Goal: Task Accomplishment & Management: Complete application form

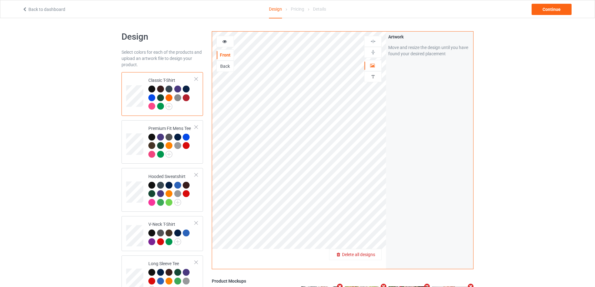
click at [365, 255] on span "Delete all designs" at bounding box center [358, 254] width 33 height 5
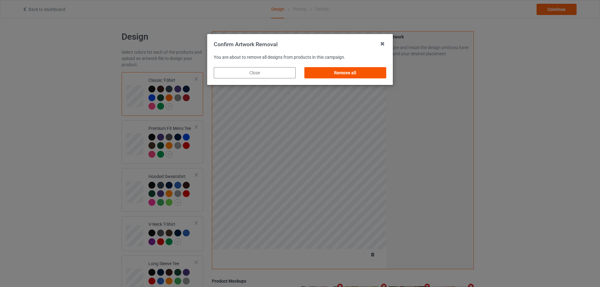
click at [369, 74] on div "Remove all" at bounding box center [345, 72] width 82 height 11
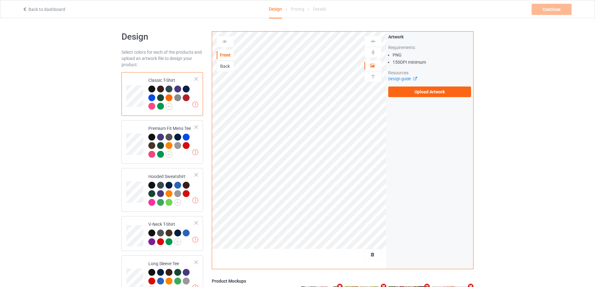
click at [217, 67] on div "Back" at bounding box center [225, 66] width 17 height 6
click at [415, 91] on label "Upload Artwork" at bounding box center [429, 92] width 83 height 11
click at [0, 0] on input "Upload Artwork" at bounding box center [0, 0] width 0 height 0
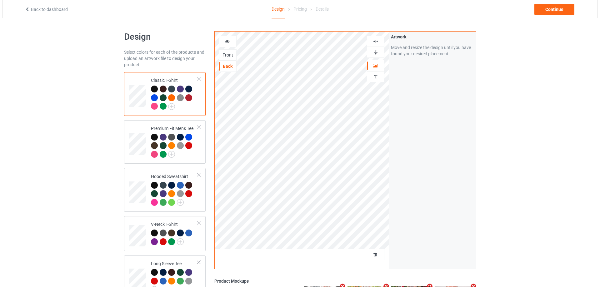
scroll to position [144, 0]
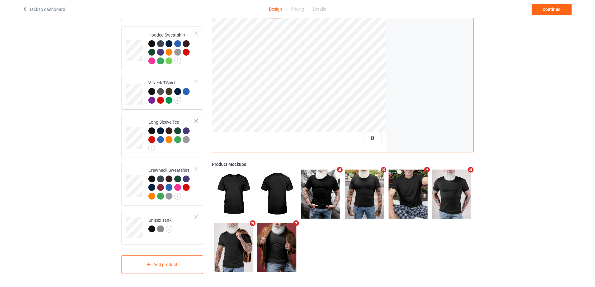
click at [340, 170] on icon "Remove mockup" at bounding box center [340, 170] width 8 height 7
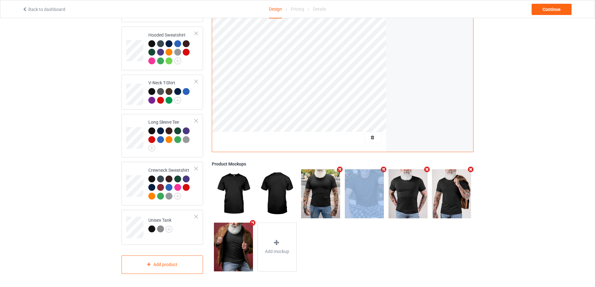
click at [339, 170] on icon "Remove mockup" at bounding box center [340, 169] width 8 height 7
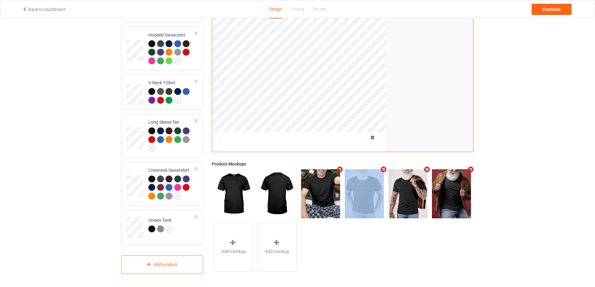
click at [339, 170] on icon "Remove mockup" at bounding box center [340, 169] width 8 height 7
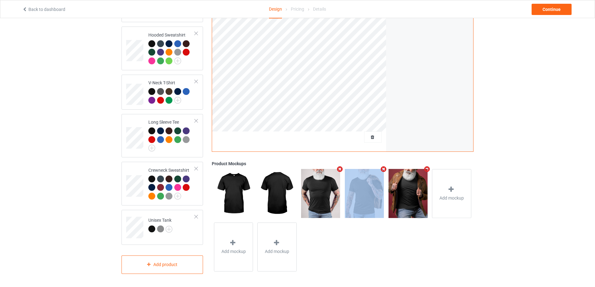
click at [339, 170] on icon "Remove mockup" at bounding box center [340, 169] width 8 height 7
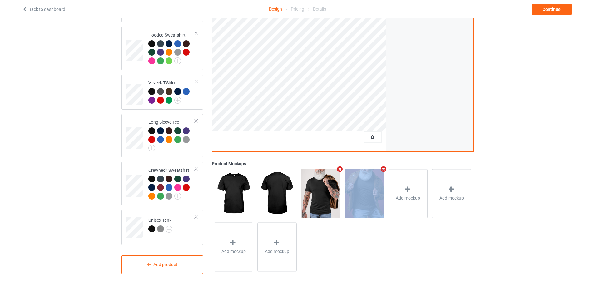
click at [339, 170] on icon "Remove mockup" at bounding box center [340, 169] width 8 height 7
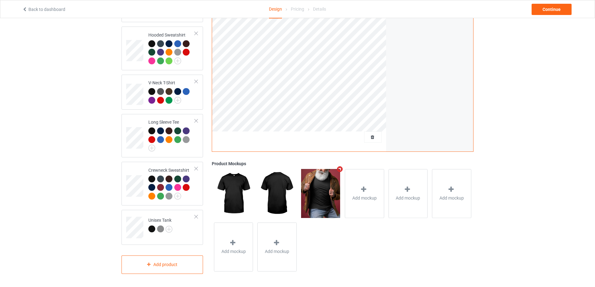
click at [339, 170] on icon "Remove mockup" at bounding box center [340, 169] width 8 height 7
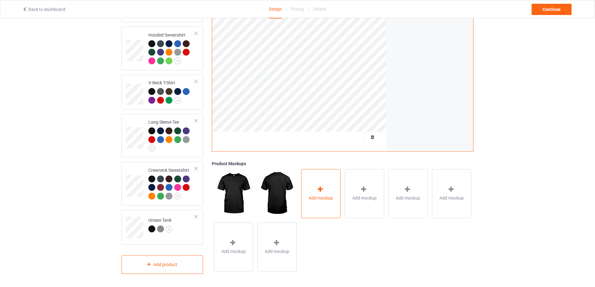
click at [331, 180] on div "Add mockup" at bounding box center [320, 193] width 39 height 49
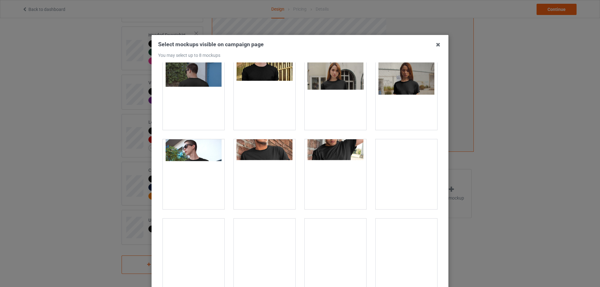
scroll to position [219, 0]
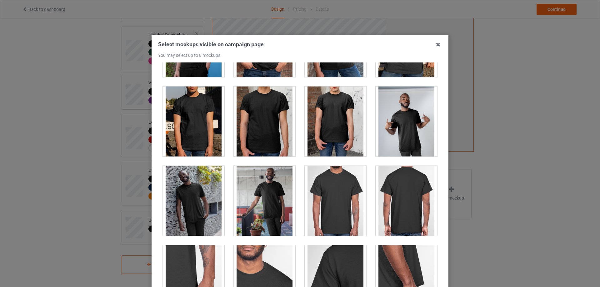
click at [403, 198] on div at bounding box center [406, 201] width 62 height 70
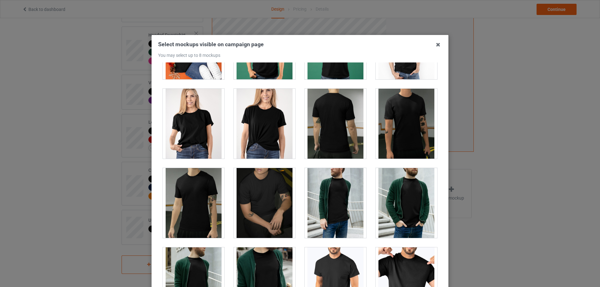
scroll to position [999, 0]
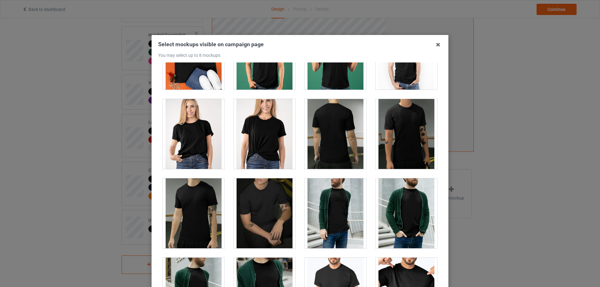
click at [351, 143] on div at bounding box center [335, 134] width 62 height 70
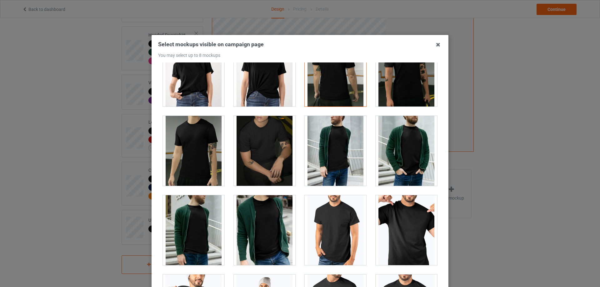
click at [344, 80] on div at bounding box center [335, 72] width 62 height 70
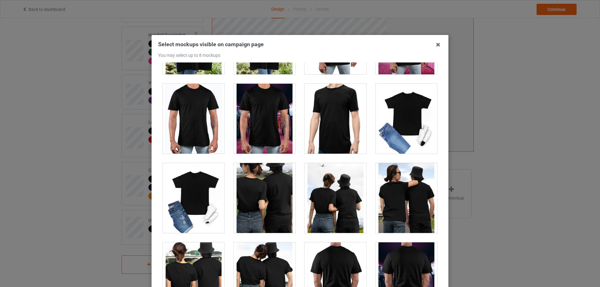
scroll to position [2967, 0]
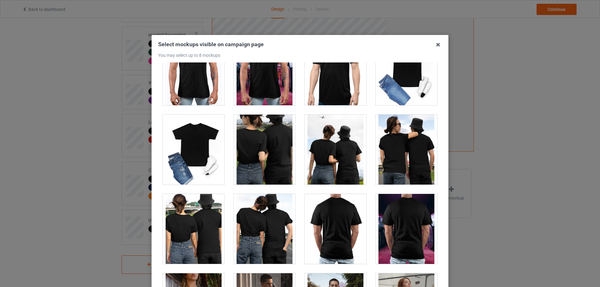
click at [406, 215] on div at bounding box center [406, 229] width 62 height 70
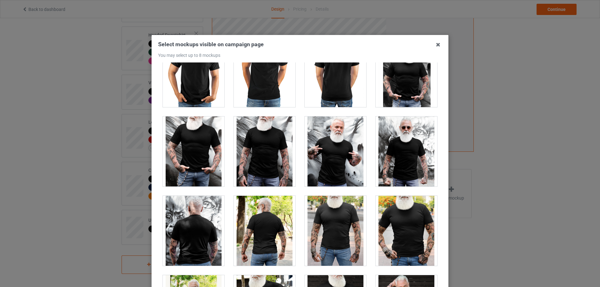
scroll to position [4997, 0]
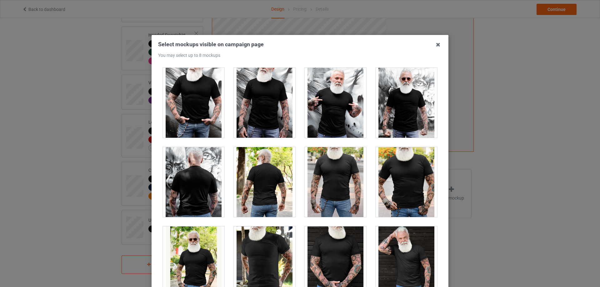
click at [198, 188] on div at bounding box center [194, 182] width 62 height 70
click at [249, 188] on div at bounding box center [265, 182] width 62 height 70
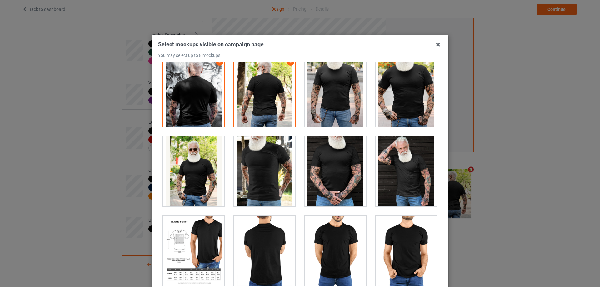
scroll to position [5090, 0]
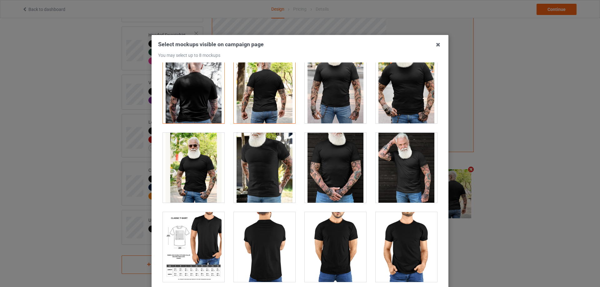
click at [216, 189] on div at bounding box center [194, 168] width 62 height 70
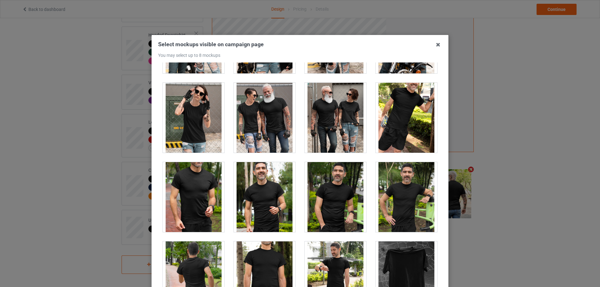
scroll to position [6184, 0]
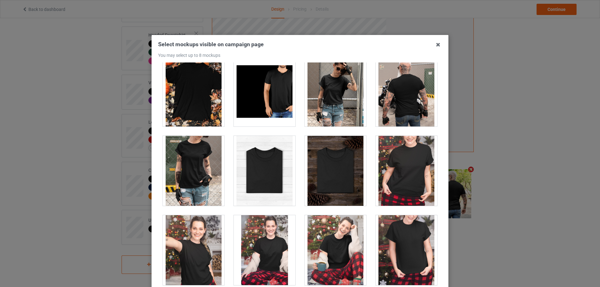
click at [403, 105] on div at bounding box center [406, 92] width 62 height 70
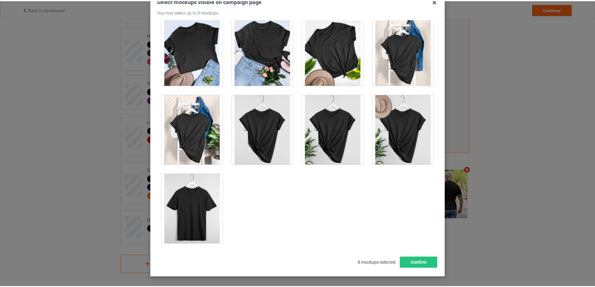
scroll to position [69, 0]
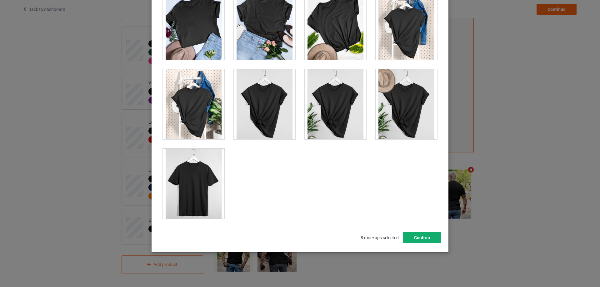
click at [421, 234] on button "Confirm" at bounding box center [422, 237] width 38 height 11
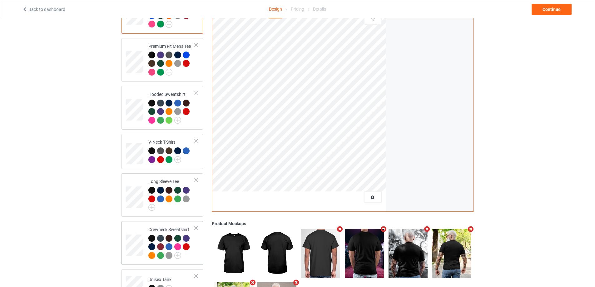
scroll to position [0, 0]
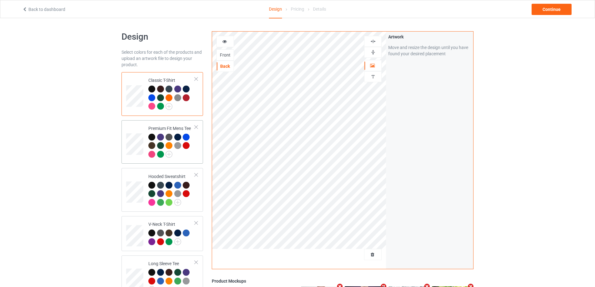
click at [193, 152] on div at bounding box center [171, 147] width 47 height 26
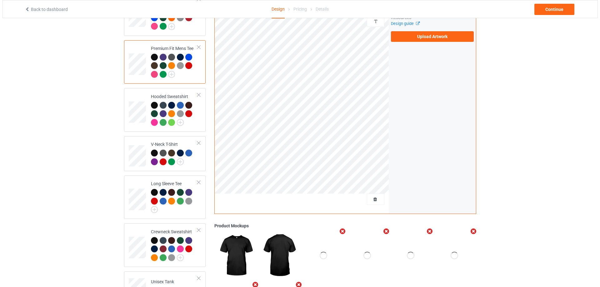
scroll to position [144, 0]
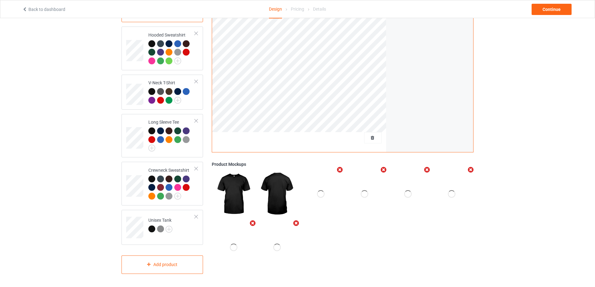
click at [340, 169] on icon "Remove mockup" at bounding box center [340, 170] width 8 height 7
click at [340, 169] on icon "Remove mockup" at bounding box center [340, 169] width 8 height 7
click at [379, 169] on icon "Remove mockup" at bounding box center [383, 169] width 8 height 7
click at [340, 169] on icon "Remove mockup" at bounding box center [340, 169] width 8 height 7
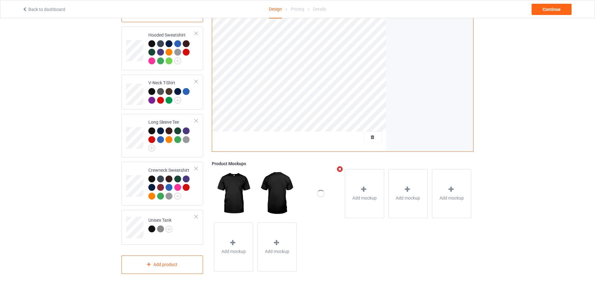
click at [340, 169] on icon "Remove mockup" at bounding box center [340, 169] width 8 height 7
click at [330, 191] on div "Add mockup" at bounding box center [320, 193] width 39 height 49
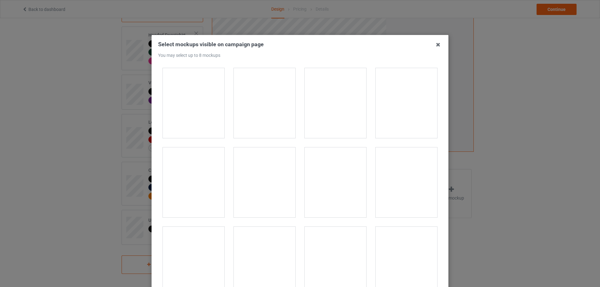
scroll to position [250, 0]
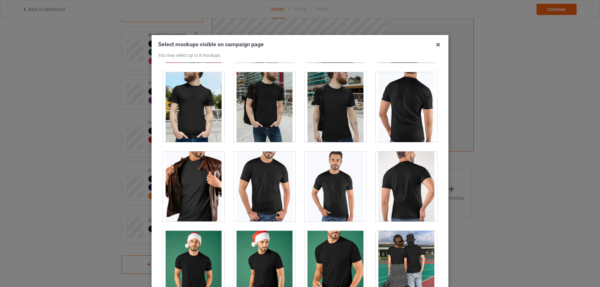
click at [410, 187] on div at bounding box center [406, 186] width 62 height 70
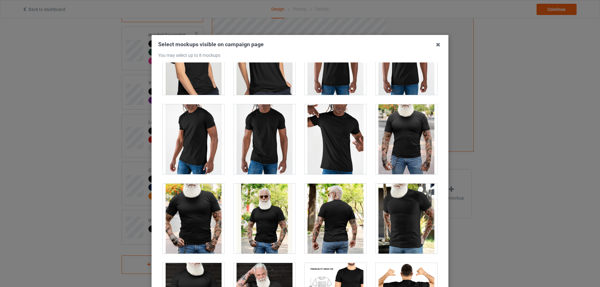
scroll to position [1093, 0]
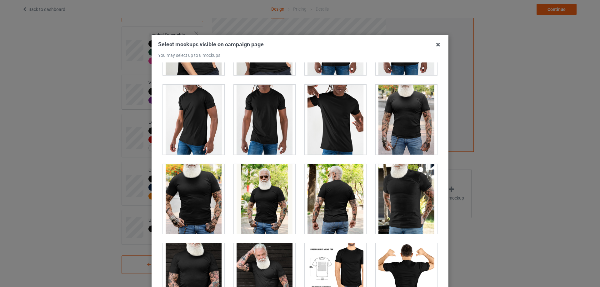
click at [356, 187] on div at bounding box center [335, 199] width 62 height 70
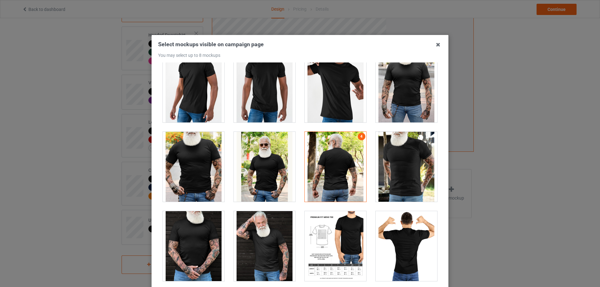
scroll to position [1124, 0]
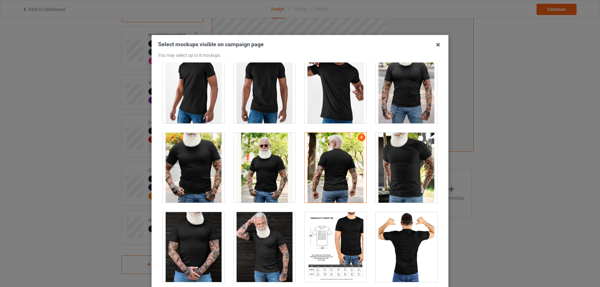
click at [394, 174] on div at bounding box center [406, 168] width 62 height 70
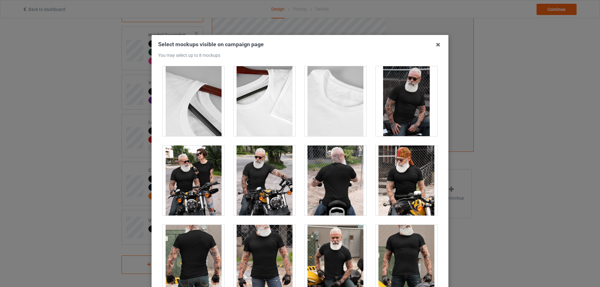
scroll to position [1749, 0]
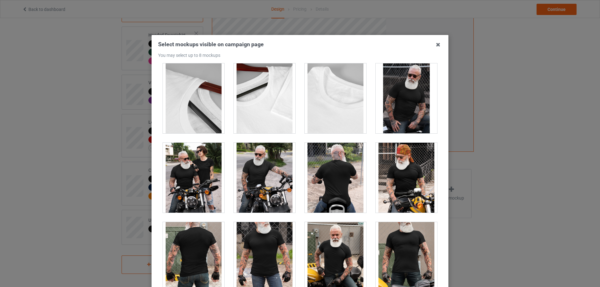
click at [326, 184] on div at bounding box center [335, 178] width 62 height 70
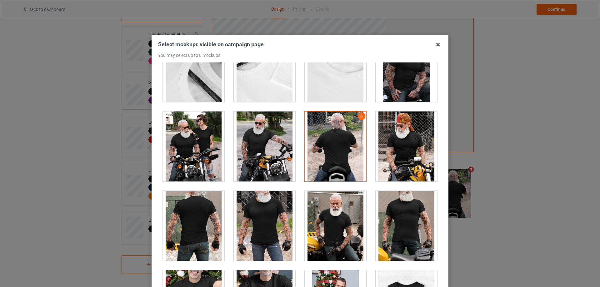
click at [205, 238] on div at bounding box center [194, 226] width 62 height 70
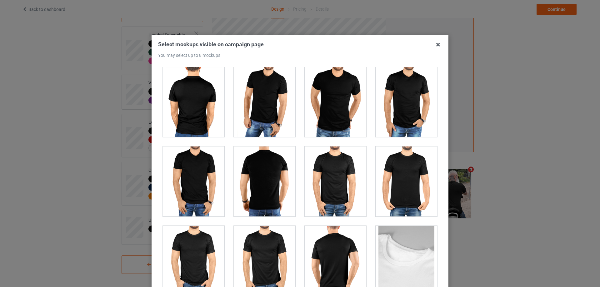
scroll to position [1506, 0]
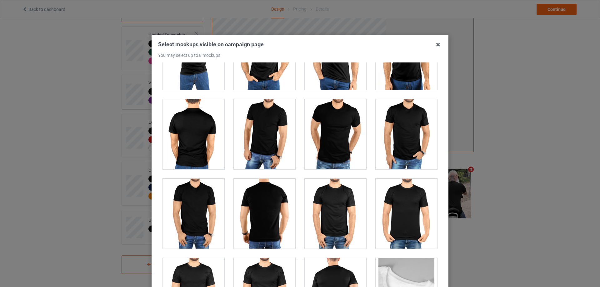
click at [251, 185] on div at bounding box center [265, 214] width 62 height 70
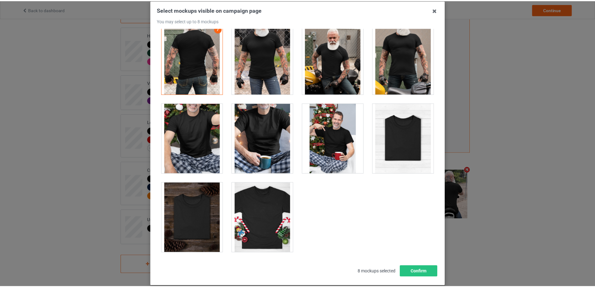
scroll to position [69, 0]
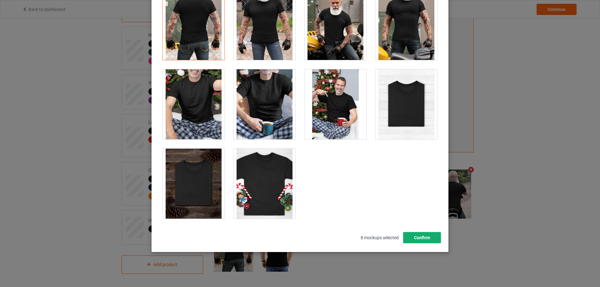
click at [422, 237] on button "Confirm" at bounding box center [422, 237] width 38 height 11
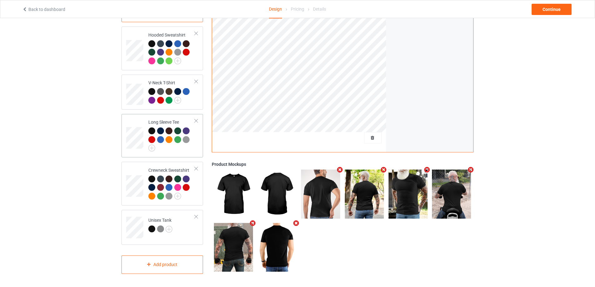
scroll to position [19, 0]
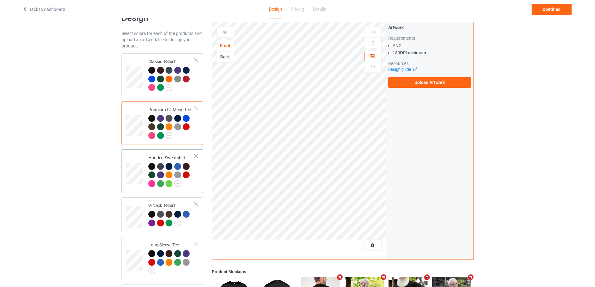
click at [195, 183] on td "Hooded Sweatshirt" at bounding box center [171, 171] width 53 height 39
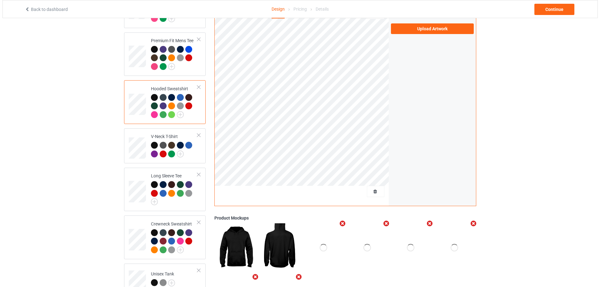
scroll to position [144, 0]
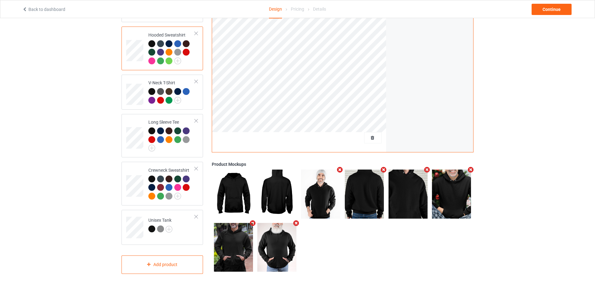
click at [339, 170] on icon "Remove mockup" at bounding box center [340, 170] width 8 height 7
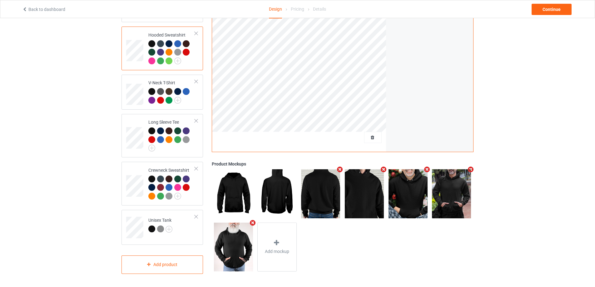
click at [382, 169] on icon "Remove mockup" at bounding box center [383, 169] width 8 height 7
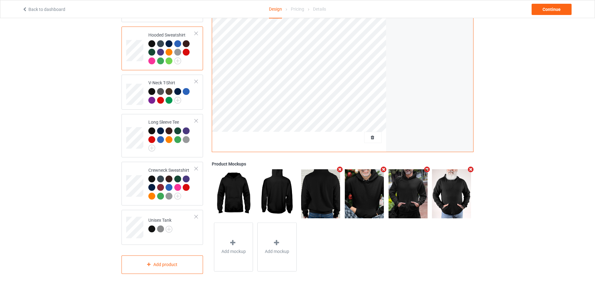
click at [382, 169] on icon "Remove mockup" at bounding box center [383, 169] width 8 height 7
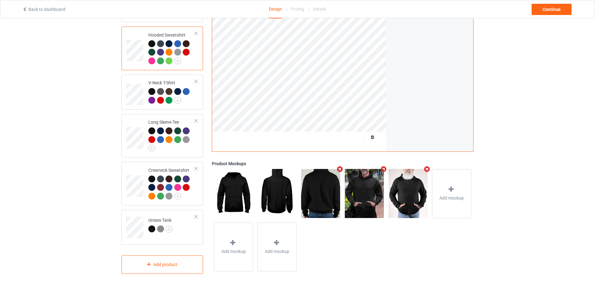
click at [382, 169] on icon "Remove mockup" at bounding box center [383, 169] width 8 height 7
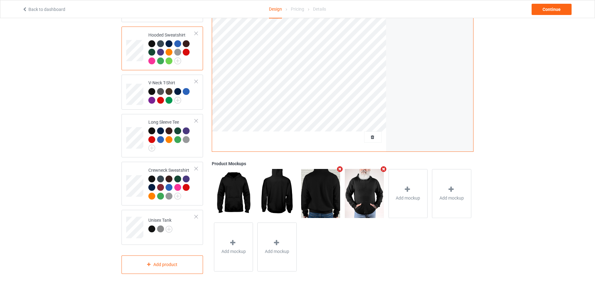
click at [382, 169] on icon "Remove mockup" at bounding box center [383, 169] width 8 height 7
click at [371, 193] on div "Add mockup" at bounding box center [364, 193] width 39 height 49
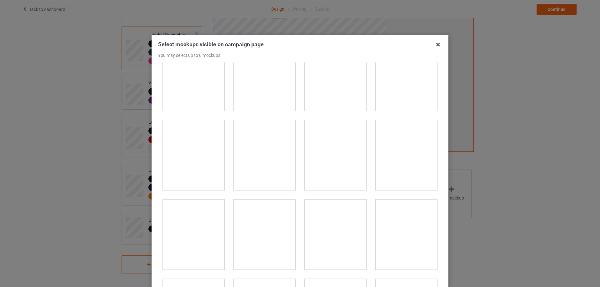
click at [410, 148] on div at bounding box center [406, 155] width 62 height 70
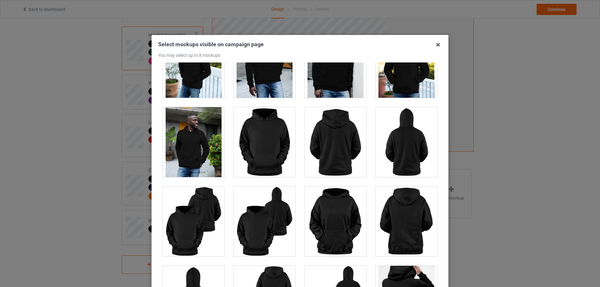
scroll to position [718, 0]
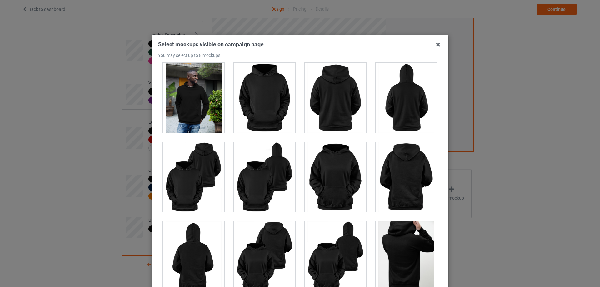
click at [410, 149] on div at bounding box center [406, 177] width 62 height 70
click at [407, 161] on div at bounding box center [406, 177] width 62 height 70
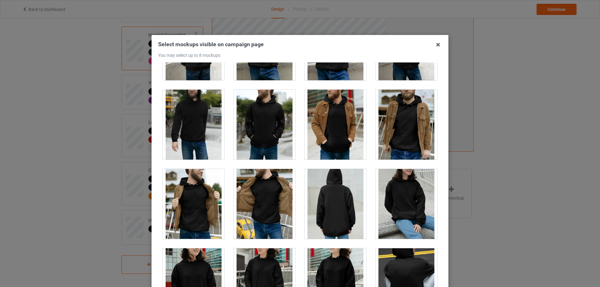
scroll to position [1811, 0]
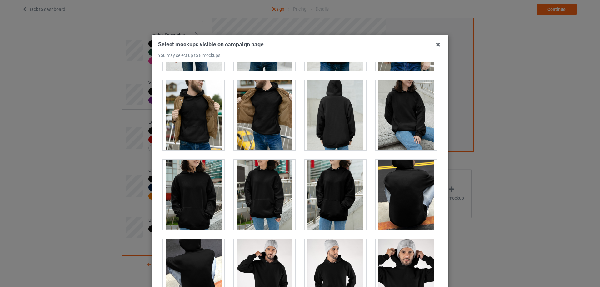
click at [340, 119] on div at bounding box center [335, 115] width 62 height 70
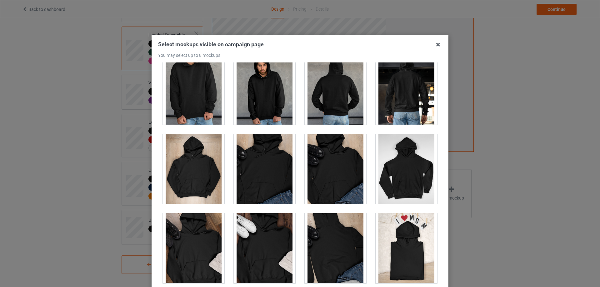
scroll to position [2592, 0]
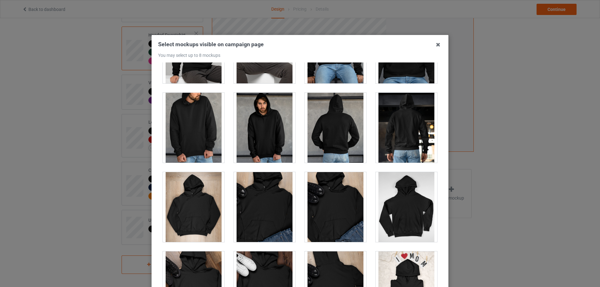
click at [400, 136] on div at bounding box center [406, 128] width 62 height 70
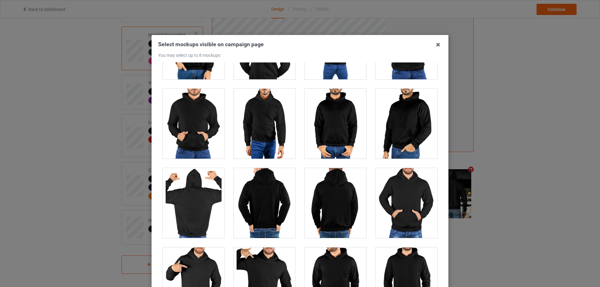
scroll to position [3342, 0]
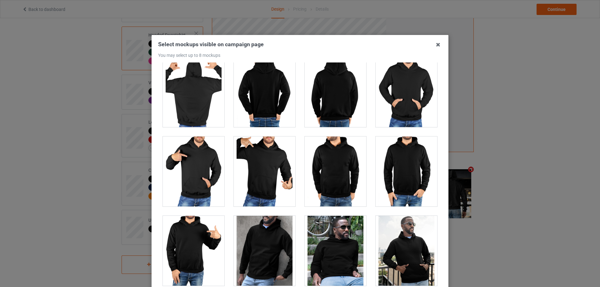
click at [326, 102] on div at bounding box center [335, 92] width 62 height 70
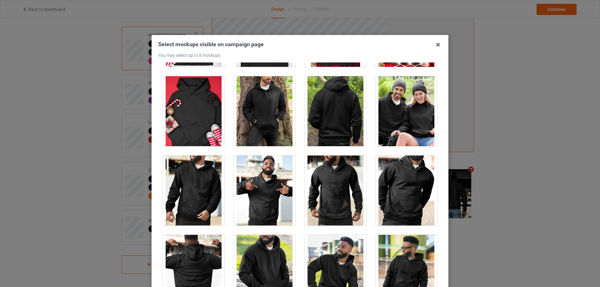
scroll to position [4560, 0]
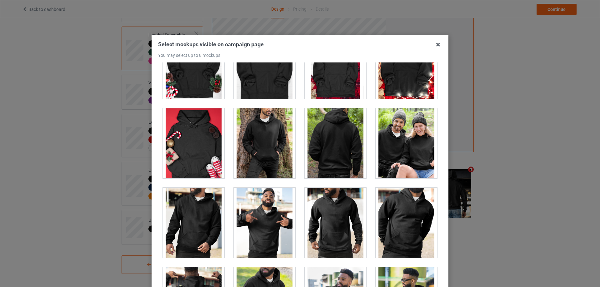
click at [342, 135] on div at bounding box center [335, 143] width 62 height 70
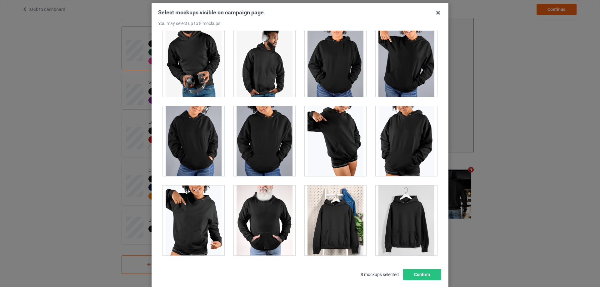
scroll to position [69, 0]
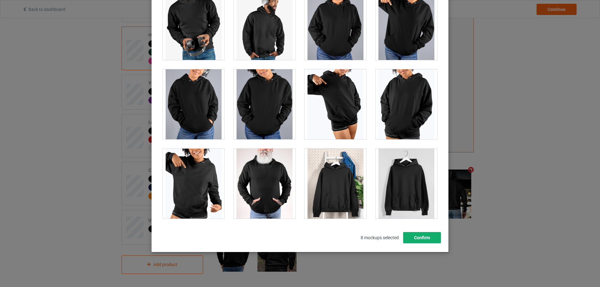
click at [413, 237] on button "Confirm" at bounding box center [422, 237] width 38 height 11
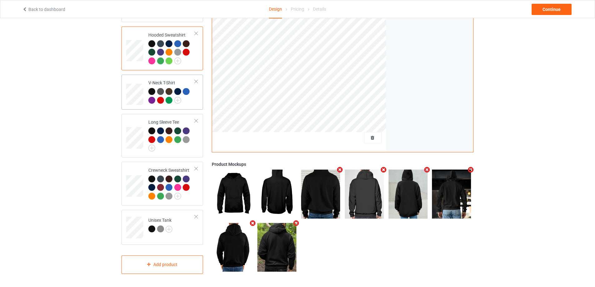
click at [197, 103] on td "V-Neck T-Shirt" at bounding box center [171, 92] width 53 height 30
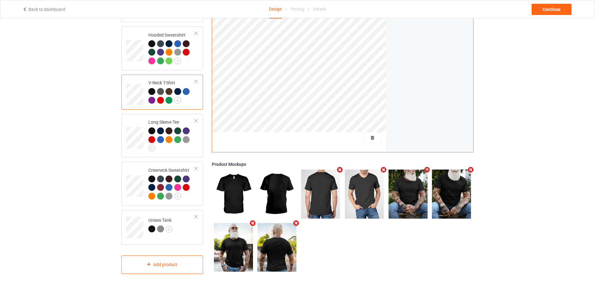
click at [384, 170] on icon "Remove mockup" at bounding box center [383, 170] width 8 height 7
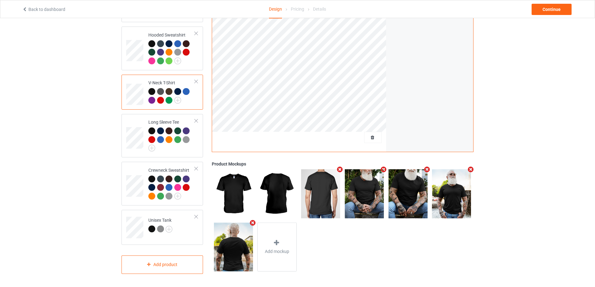
click at [384, 170] on icon "Remove mockup" at bounding box center [383, 169] width 8 height 7
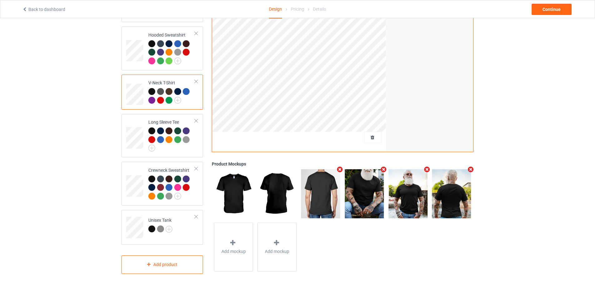
click at [384, 170] on icon "Remove mockup" at bounding box center [383, 169] width 8 height 7
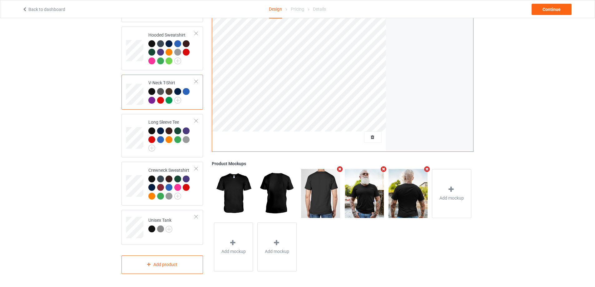
click at [384, 170] on icon "Remove mockup" at bounding box center [383, 169] width 8 height 7
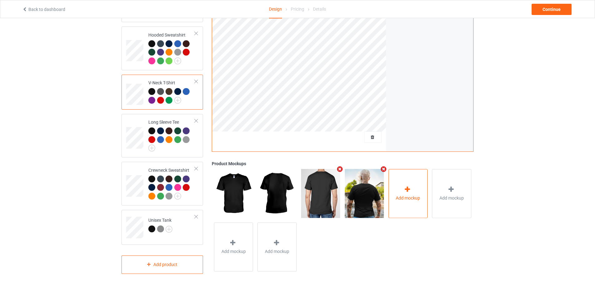
click at [404, 197] on span "Add mockup" at bounding box center [408, 198] width 24 height 6
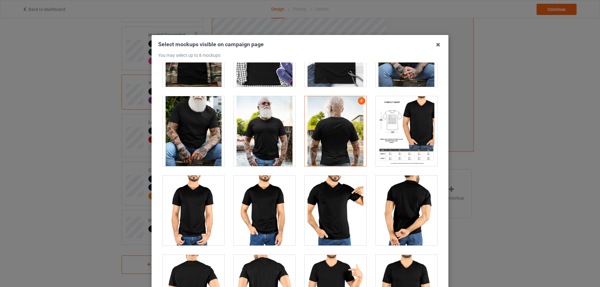
scroll to position [375, 0]
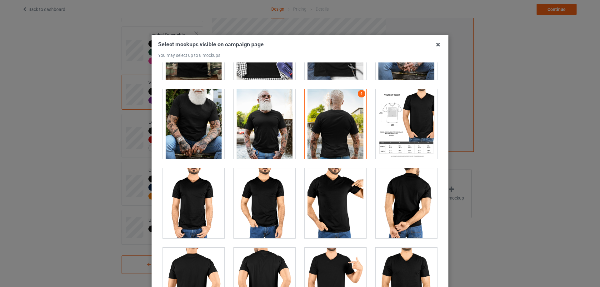
click at [254, 134] on div at bounding box center [265, 124] width 62 height 70
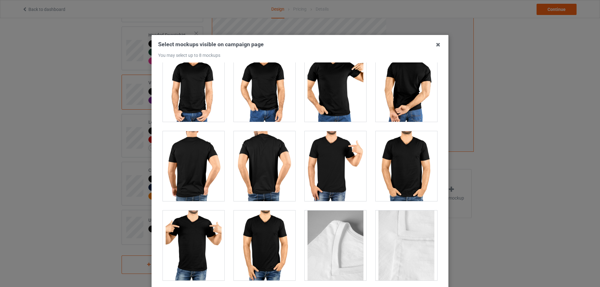
scroll to position [500, 0]
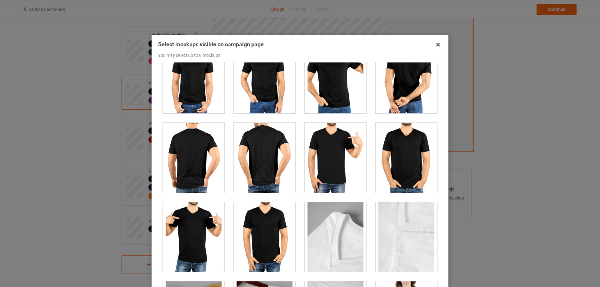
click at [204, 145] on div at bounding box center [194, 158] width 62 height 70
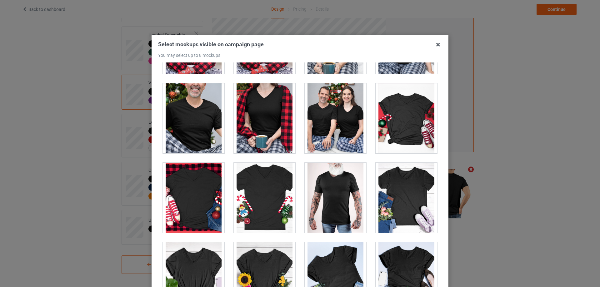
scroll to position [1119, 0]
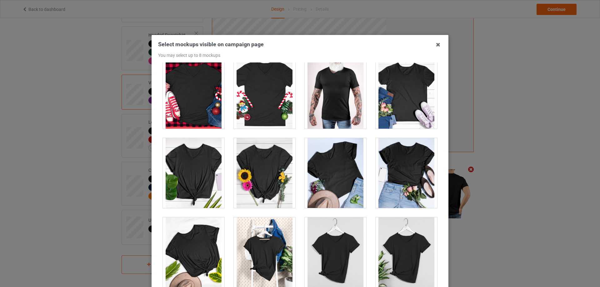
click at [337, 115] on div at bounding box center [335, 94] width 62 height 70
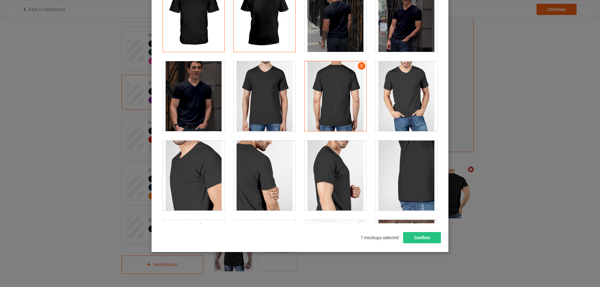
scroll to position [0, 0]
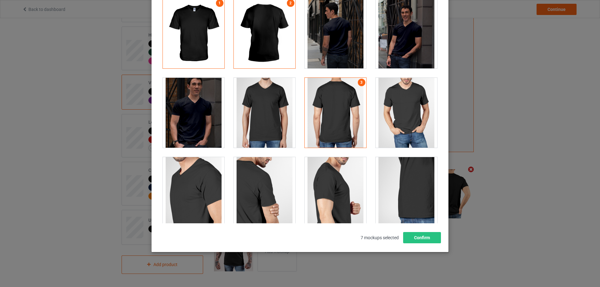
click at [202, 181] on div at bounding box center [194, 192] width 62 height 70
click at [412, 236] on button "Confirm" at bounding box center [422, 237] width 38 height 11
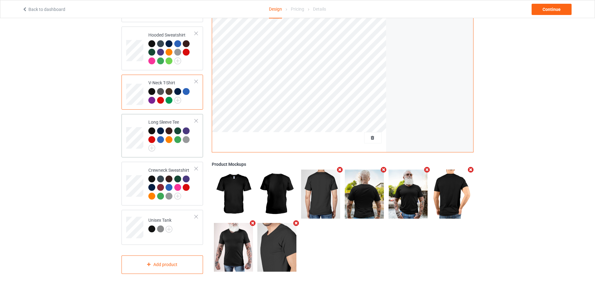
click at [195, 155] on div "Long Sleeve Tee" at bounding box center [162, 135] width 82 height 43
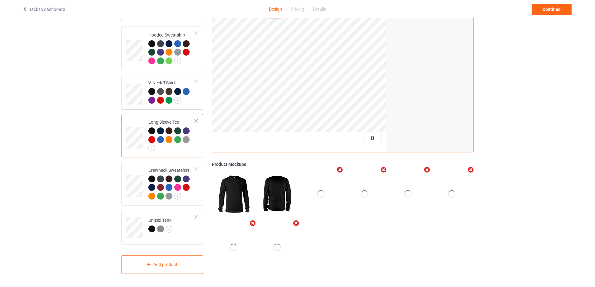
click at [324, 195] on div at bounding box center [320, 194] width 7 height 7
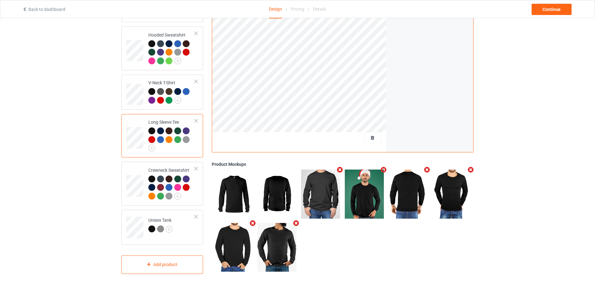
click at [384, 167] on icon "Remove mockup" at bounding box center [383, 170] width 8 height 7
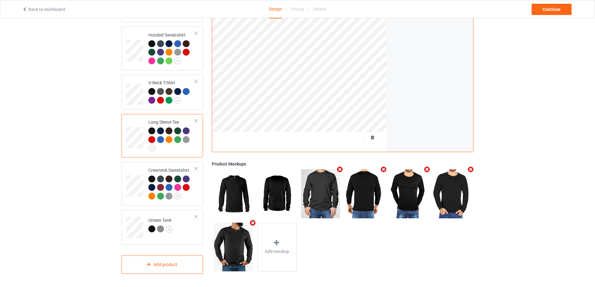
click at [424, 170] on icon "Remove mockup" at bounding box center [427, 169] width 8 height 7
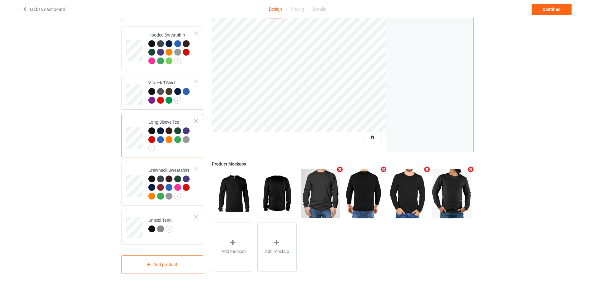
click at [424, 170] on icon "Remove mockup" at bounding box center [427, 169] width 8 height 7
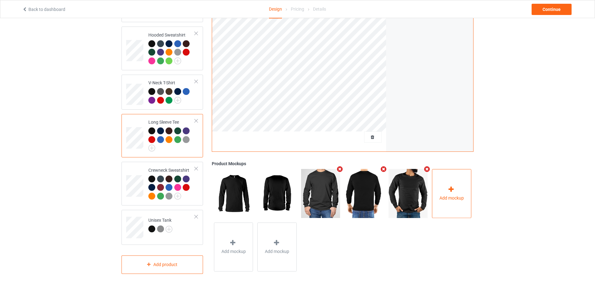
click at [453, 196] on span "Add mockup" at bounding box center [451, 198] width 24 height 6
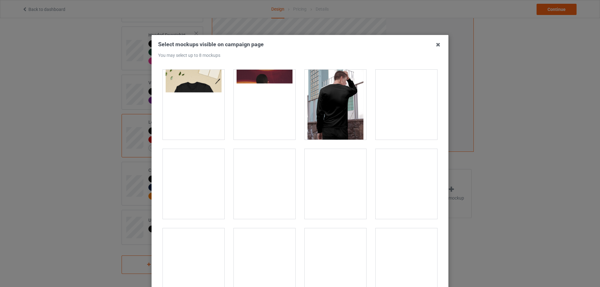
scroll to position [344, 0]
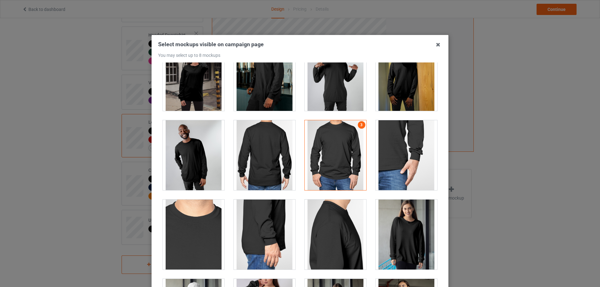
click at [276, 153] on div at bounding box center [265, 155] width 62 height 70
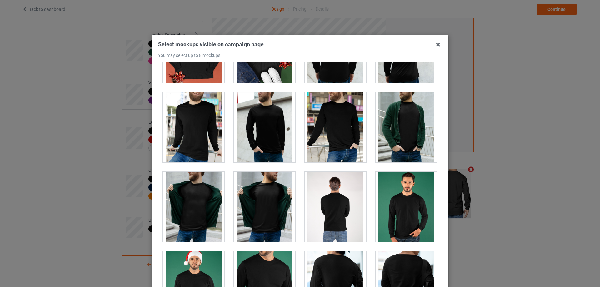
scroll to position [968, 0]
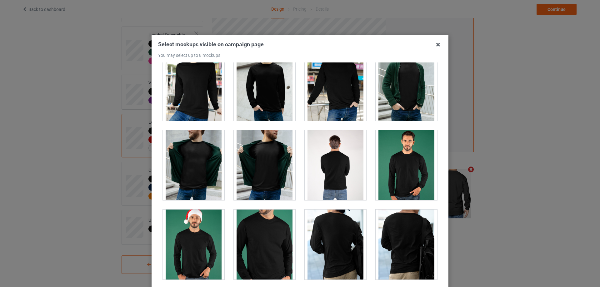
click at [401, 250] on div at bounding box center [406, 245] width 62 height 70
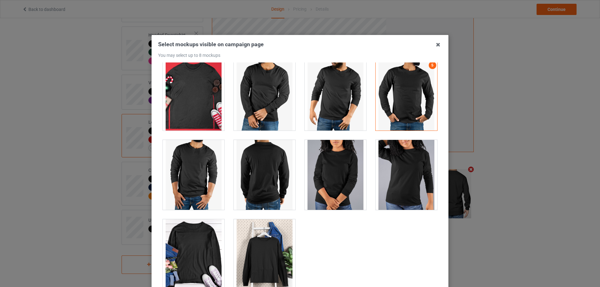
scroll to position [1674, 0]
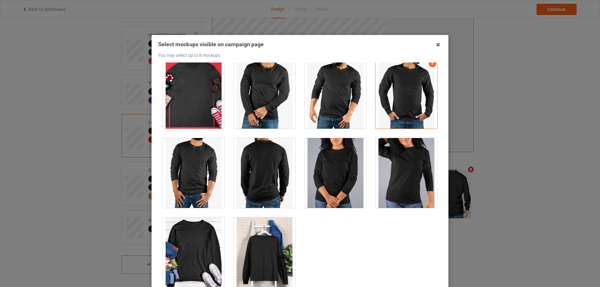
click at [246, 167] on div at bounding box center [265, 173] width 62 height 70
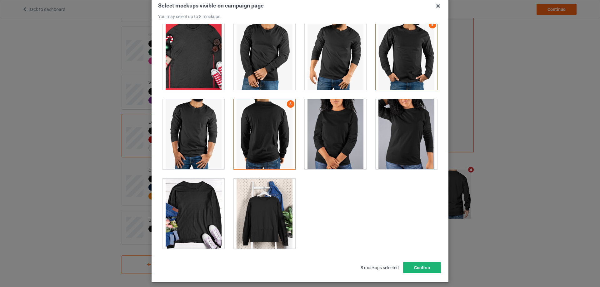
scroll to position [69, 0]
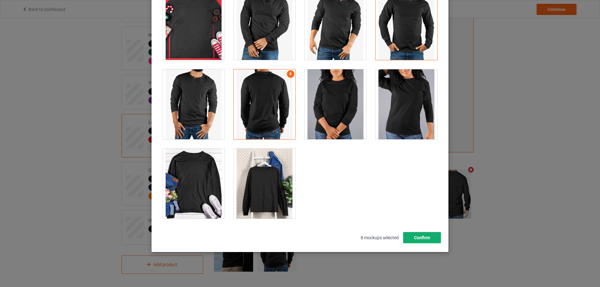
click at [414, 239] on button "Confirm" at bounding box center [422, 237] width 38 height 11
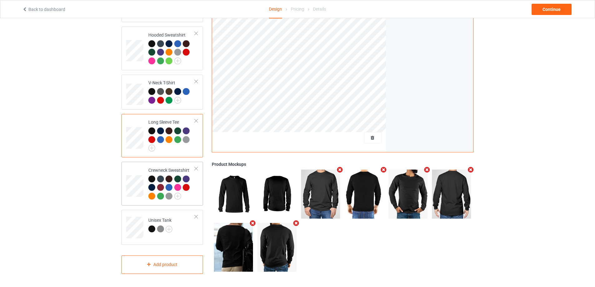
click at [195, 197] on td "Crewneck Sweatshirt" at bounding box center [171, 183] width 53 height 39
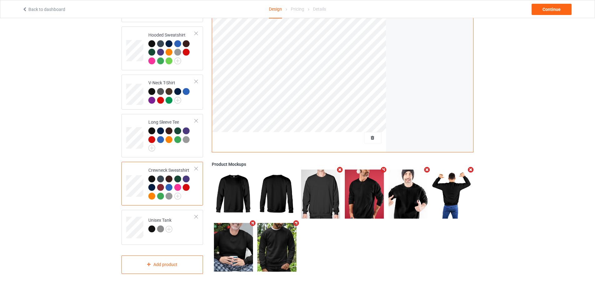
click at [385, 171] on icon "Remove mockup" at bounding box center [383, 170] width 8 height 7
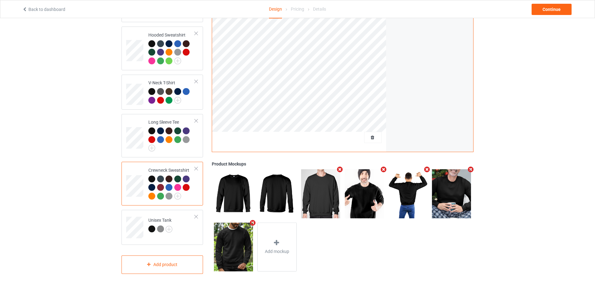
click at [342, 169] on icon "Remove mockup" at bounding box center [340, 169] width 8 height 7
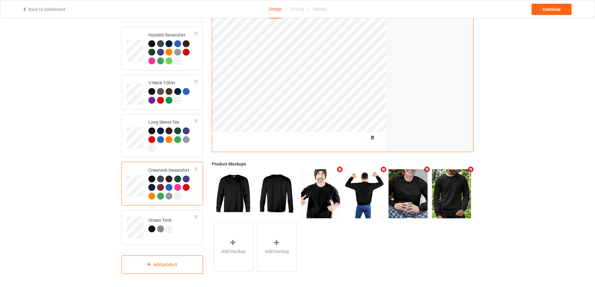
click at [427, 169] on icon "Remove mockup" at bounding box center [427, 169] width 8 height 7
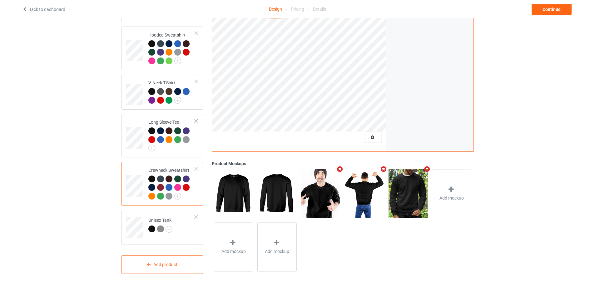
click at [427, 169] on icon "Remove mockup" at bounding box center [427, 169] width 8 height 7
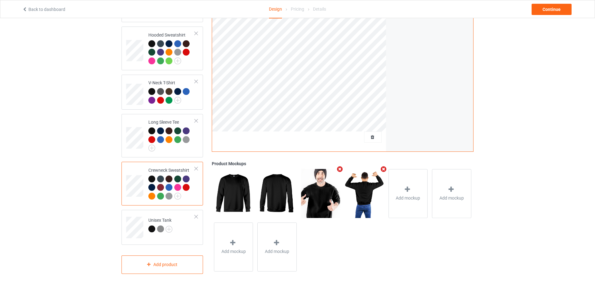
click at [403, 186] on div "Add mockup" at bounding box center [407, 193] width 39 height 49
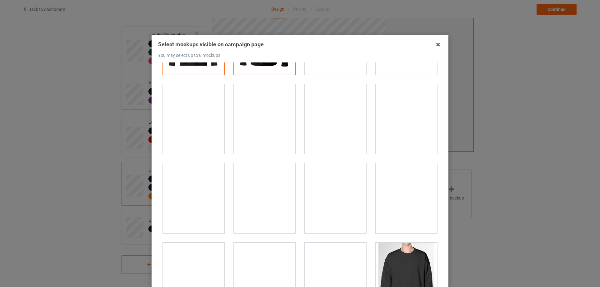
click at [260, 183] on div at bounding box center [265, 198] width 62 height 70
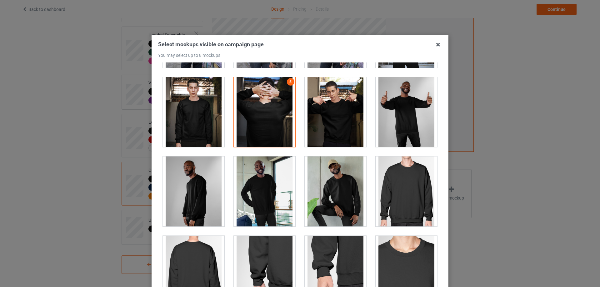
scroll to position [219, 0]
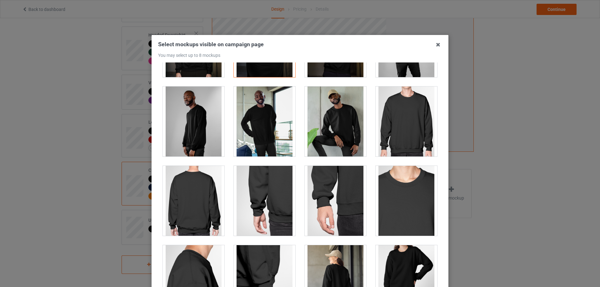
click at [199, 190] on div at bounding box center [194, 201] width 62 height 70
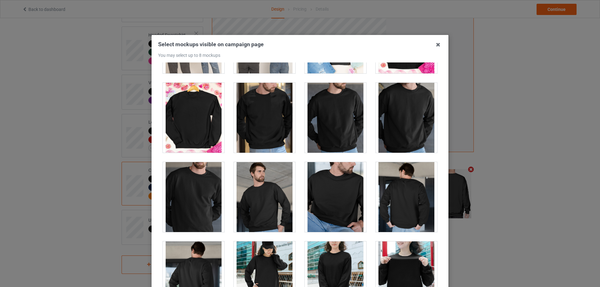
scroll to position [1561, 0]
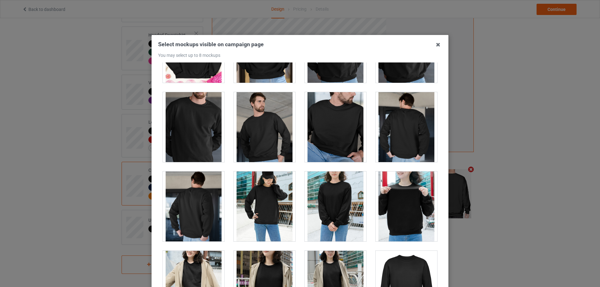
drag, startPoint x: 398, startPoint y: 149, endPoint x: 415, endPoint y: 172, distance: 29.2
click at [398, 150] on div at bounding box center [406, 127] width 62 height 70
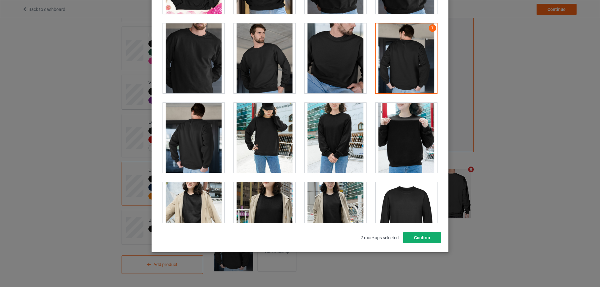
click at [413, 239] on button "Confirm" at bounding box center [422, 237] width 38 height 11
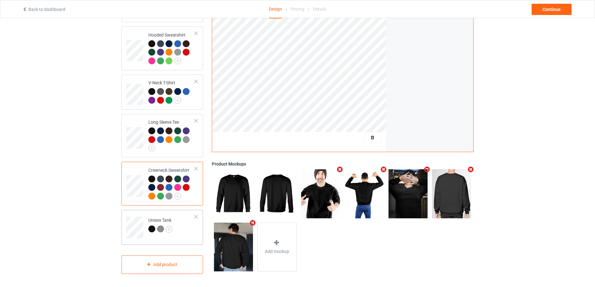
drag, startPoint x: 191, startPoint y: 238, endPoint x: 200, endPoint y: 236, distance: 9.6
click at [190, 238] on div "Unisex Tank" at bounding box center [162, 227] width 82 height 35
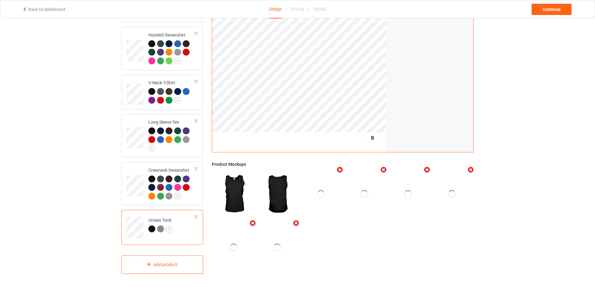
click at [340, 171] on icon "Remove mockup" at bounding box center [340, 170] width 8 height 7
click at [340, 171] on icon "Remove mockup" at bounding box center [340, 169] width 8 height 7
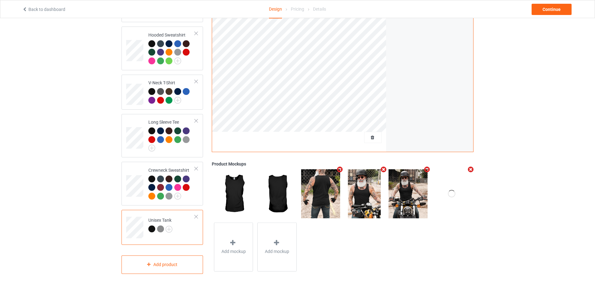
click at [385, 170] on icon "Remove mockup" at bounding box center [383, 169] width 8 height 7
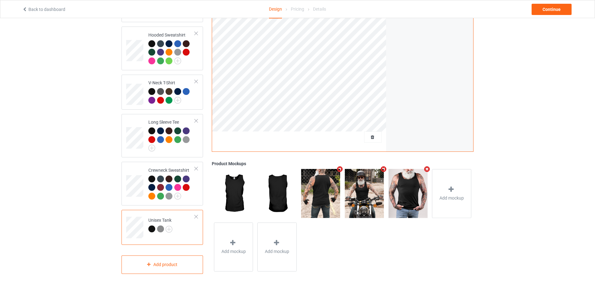
click at [385, 171] on icon "Remove mockup" at bounding box center [383, 169] width 8 height 7
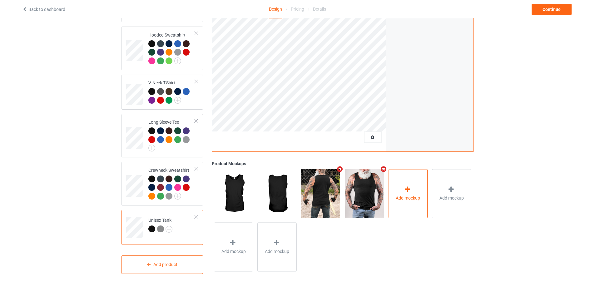
click at [409, 192] on icon at bounding box center [407, 189] width 8 height 7
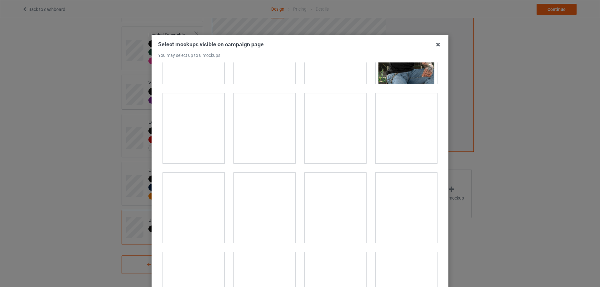
scroll to position [468, 0]
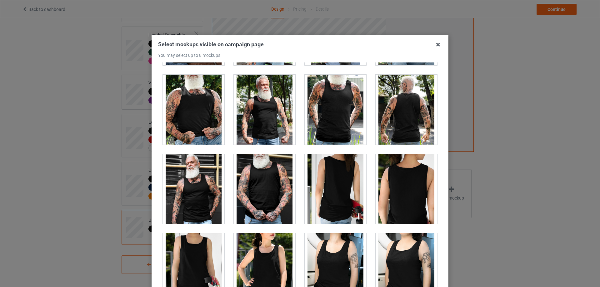
click at [399, 131] on div at bounding box center [406, 110] width 62 height 70
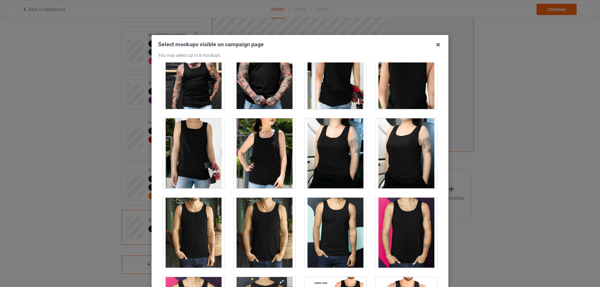
scroll to position [656, 0]
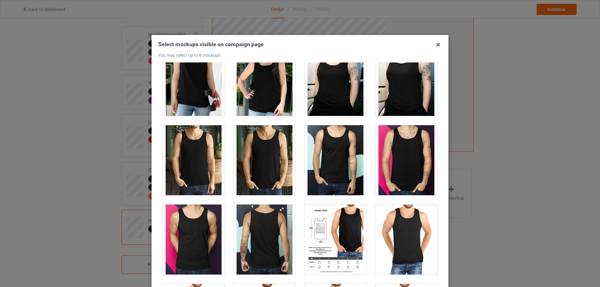
click at [271, 225] on div at bounding box center [265, 240] width 62 height 70
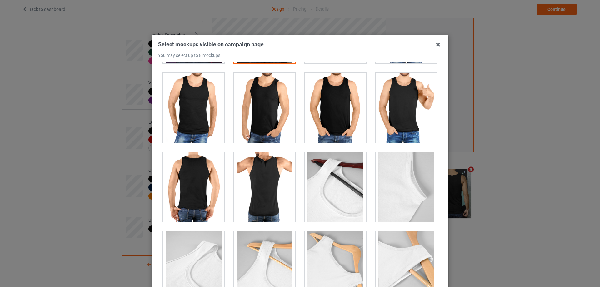
scroll to position [874, 0]
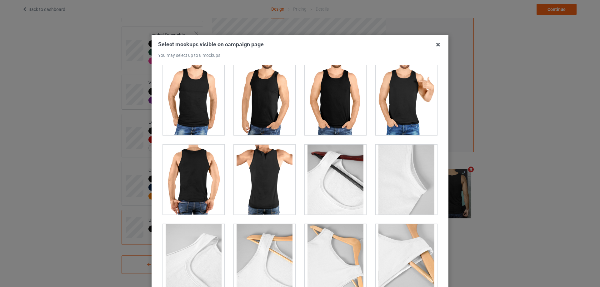
click at [265, 187] on div at bounding box center [265, 180] width 62 height 70
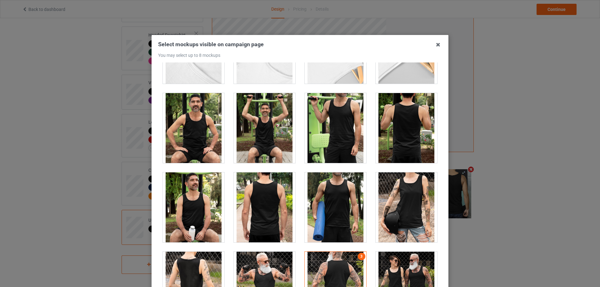
scroll to position [1093, 0]
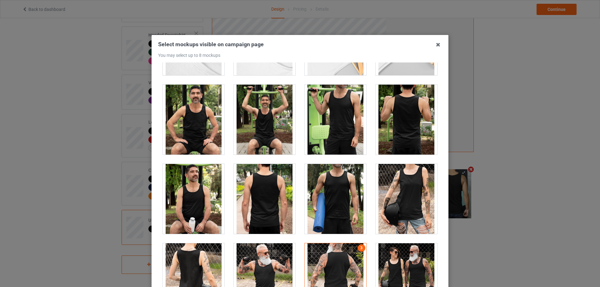
click at [248, 207] on div at bounding box center [265, 199] width 62 height 70
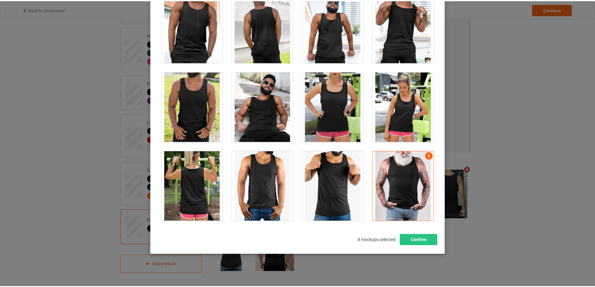
scroll to position [69, 0]
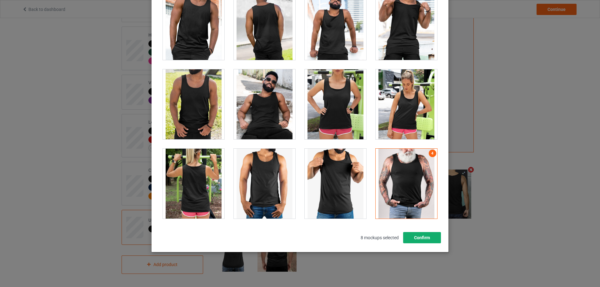
click at [419, 240] on button "Confirm" at bounding box center [422, 237] width 38 height 11
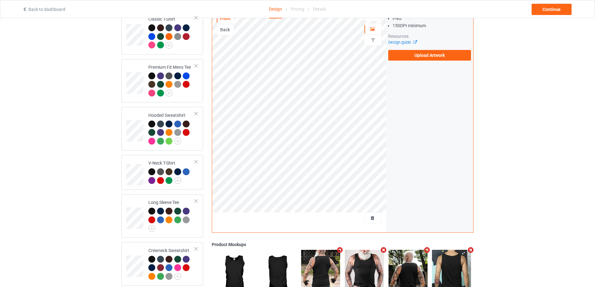
scroll to position [0, 0]
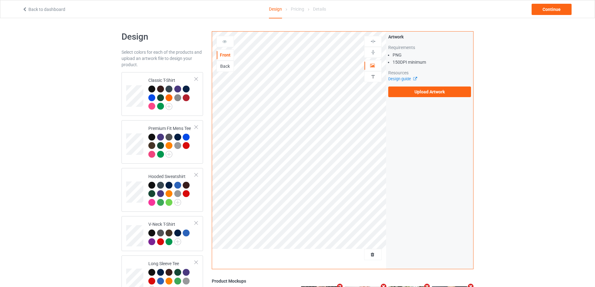
click at [225, 66] on div "Back" at bounding box center [225, 66] width 17 height 6
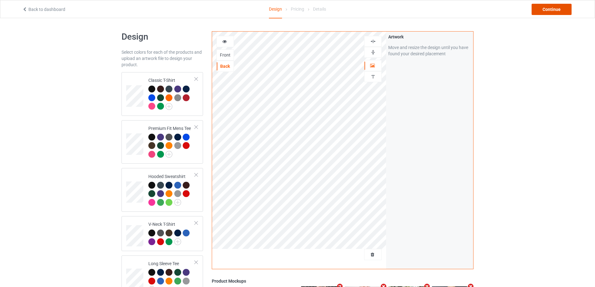
click at [547, 11] on div "Continue" at bounding box center [552, 9] width 40 height 11
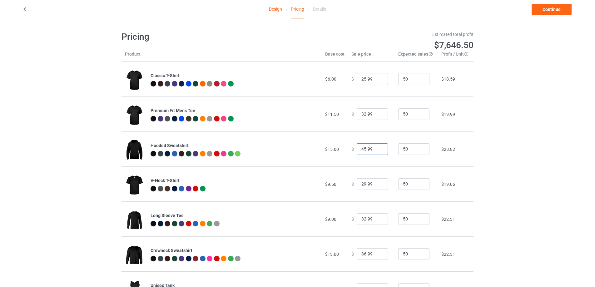
click at [361, 150] on input "45.99" at bounding box center [372, 149] width 31 height 12
type input "43.99"
click at [361, 220] on input "32.99" at bounding box center [372, 219] width 31 height 12
type input "33.99"
click at [361, 254] on input "36.99" at bounding box center [372, 254] width 31 height 12
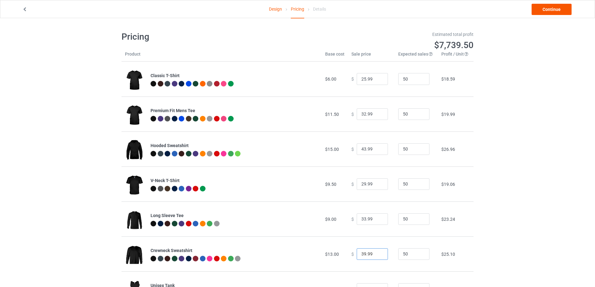
type input "39.99"
click at [553, 12] on link "Continue" at bounding box center [552, 9] width 40 height 11
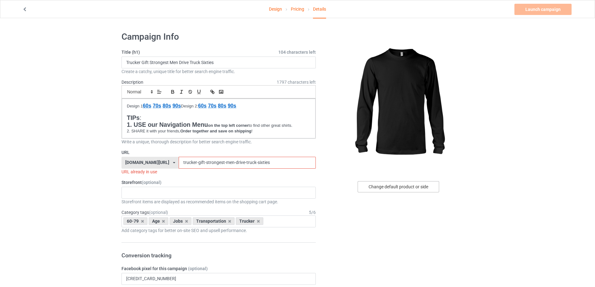
click at [371, 188] on div "Change default product or side" at bounding box center [399, 186] width 82 height 11
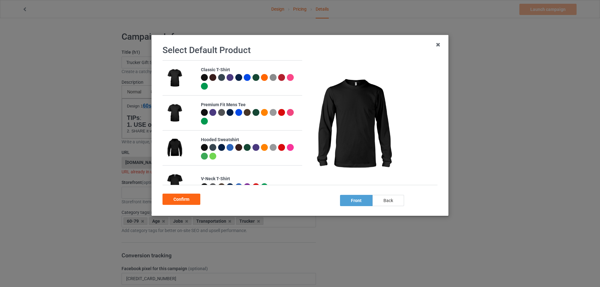
click at [395, 199] on div "back" at bounding box center [388, 200] width 32 height 11
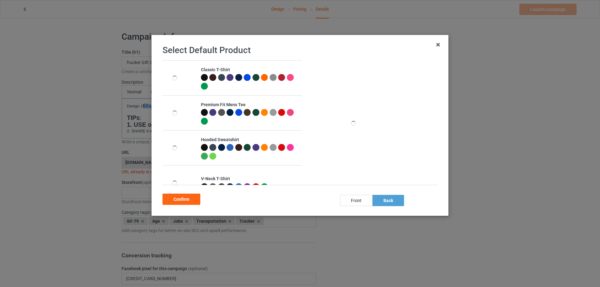
click at [202, 77] on div at bounding box center [204, 77] width 7 height 7
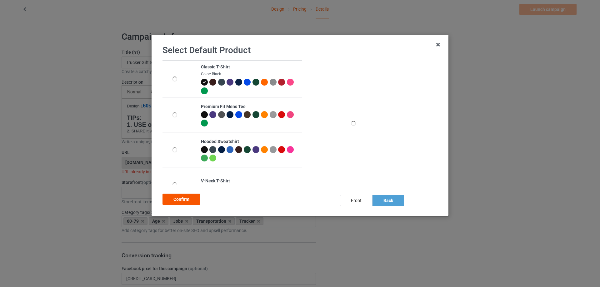
click at [190, 201] on div "Confirm" at bounding box center [181, 199] width 38 height 11
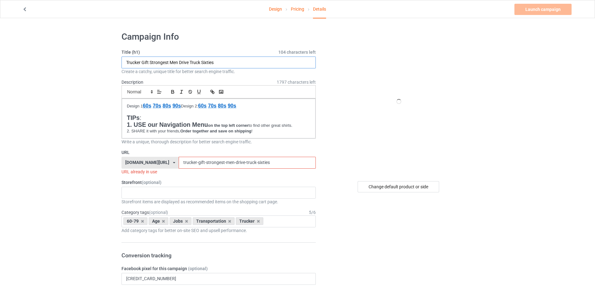
drag, startPoint x: 217, startPoint y: 65, endPoint x: 68, endPoint y: 61, distance: 148.7
paste input "Roses are red asphalt is black"
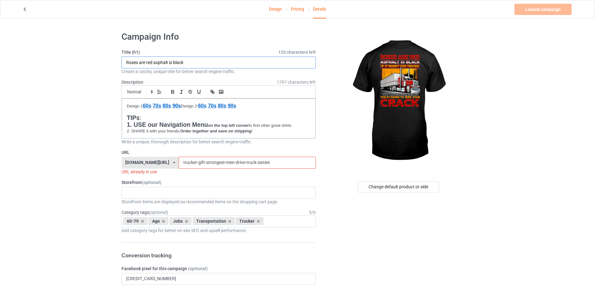
type input "Roses are red asphalt is black"
drag, startPoint x: 268, startPoint y: 163, endPoint x: 141, endPoint y: 164, distance: 126.2
click at [141, 164] on div "[DOMAIN_NAME][URL] [DOMAIN_NAME][URL] [DOMAIN_NAME][URL] [DOMAIN_NAME][URL] [DO…" at bounding box center [218, 163] width 194 height 12
paste input "Roses are red asphalt is black"
click at [190, 163] on input "Roses are red asphalt is black" at bounding box center [247, 163] width 137 height 12
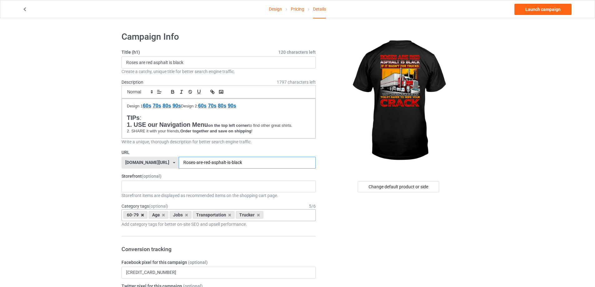
type input "Roses-are-red-asphalt-is-black"
click at [142, 215] on icon at bounding box center [142, 215] width 3 height 4
click at [137, 214] on icon at bounding box center [138, 215] width 3 height 4
click at [173, 183] on div "Gifts For Hunter 2025 Gifts For Bikers No Hobby [DATE] Hide And Seek World Cham…" at bounding box center [218, 187] width 194 height 12
type input "t"
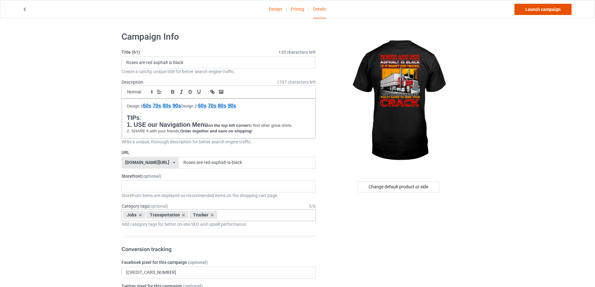
click at [544, 11] on link "Launch campaign" at bounding box center [542, 9] width 57 height 11
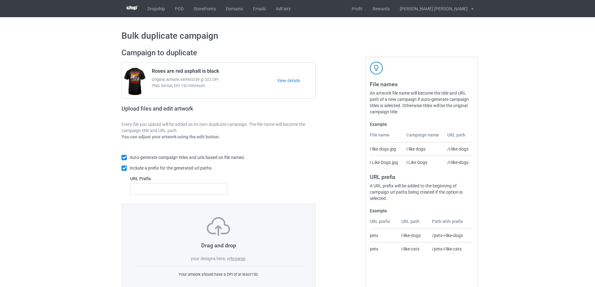
click at [243, 261] on label "browse" at bounding box center [238, 258] width 14 height 5
click at [0, 0] on input "browse" at bounding box center [0, 0] width 0 height 0
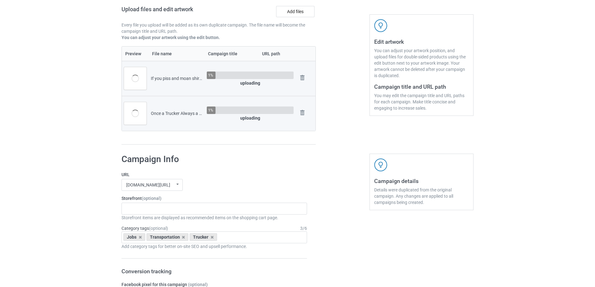
scroll to position [156, 0]
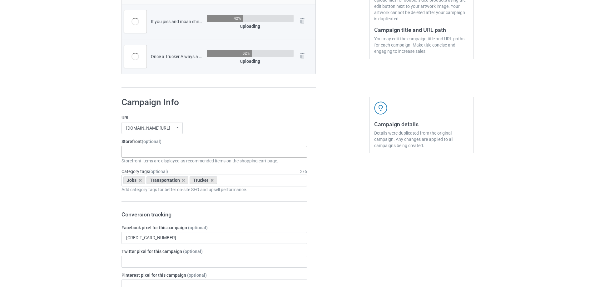
click at [140, 147] on div "Truker Life Gifts For Hunter 2025 Gifts For Bikers No Hobby Today Hide And Seek…" at bounding box center [214, 152] width 186 height 12
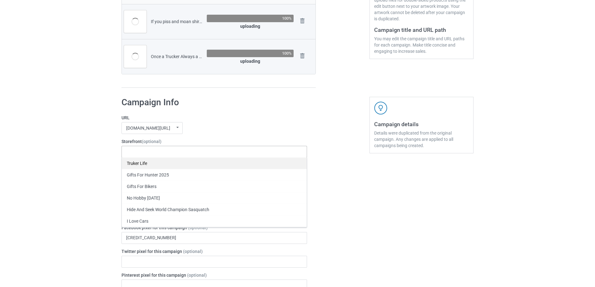
click at [143, 159] on div "Truker Life" at bounding box center [214, 163] width 185 height 12
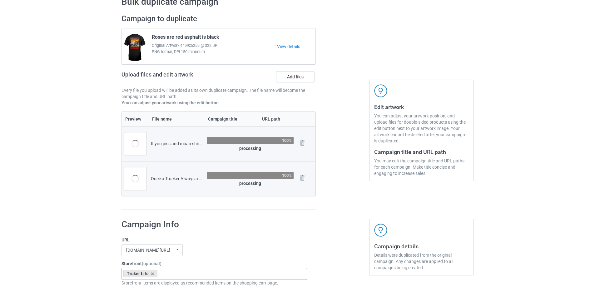
scroll to position [0, 0]
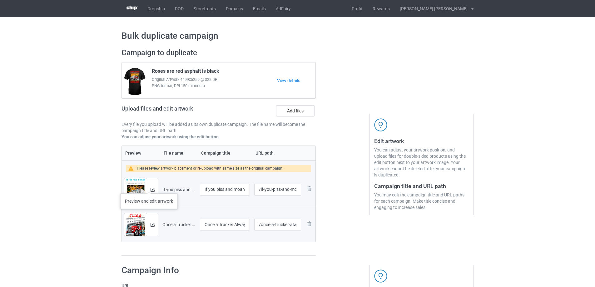
click at [149, 187] on div at bounding box center [152, 189] width 11 height 22
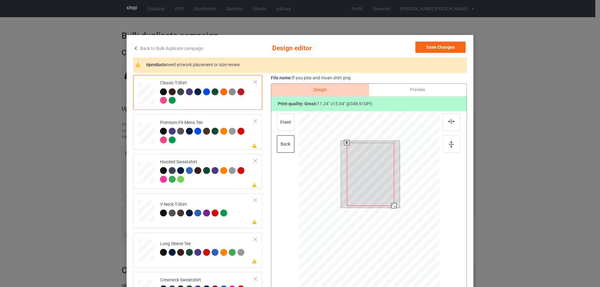
drag, startPoint x: 393, startPoint y: 207, endPoint x: 394, endPoint y: 204, distance: 3.8
click at [394, 204] on div at bounding box center [393, 205] width 5 height 5
click at [384, 187] on div at bounding box center [370, 172] width 47 height 63
click at [391, 205] on div at bounding box center [393, 204] width 5 height 5
click at [433, 50] on button "Save Changes" at bounding box center [440, 47] width 50 height 11
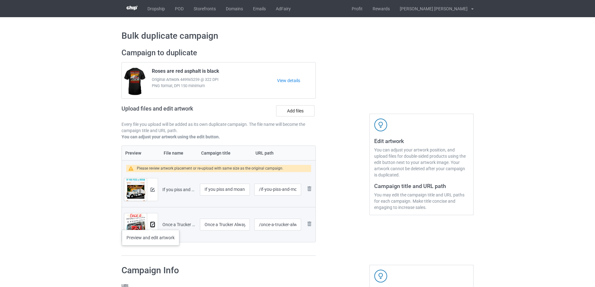
click at [151, 224] on img at bounding box center [153, 225] width 4 height 4
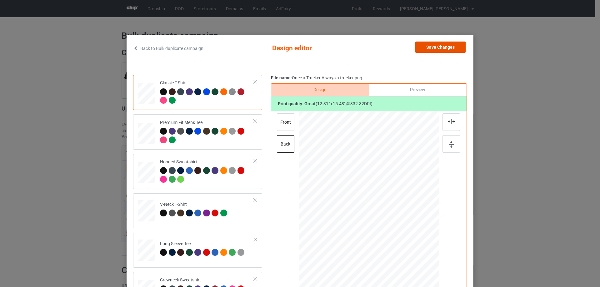
click at [424, 48] on button "Save Changes" at bounding box center [440, 47] width 50 height 11
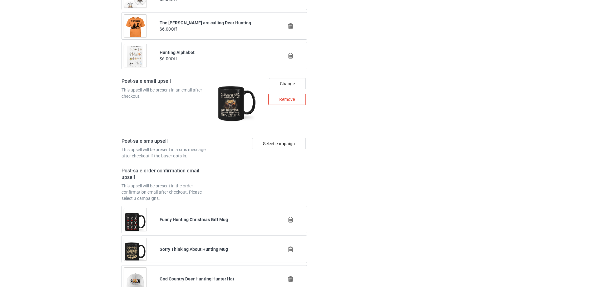
scroll to position [889, 0]
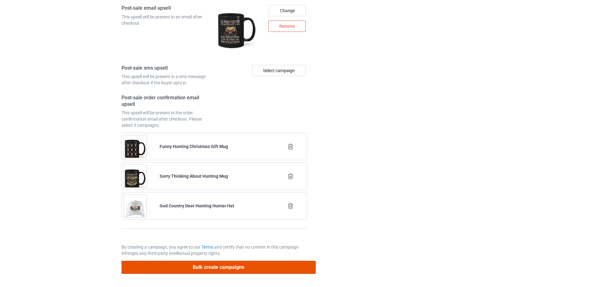
click at [186, 270] on button "Bulk create campaigns" at bounding box center [218, 267] width 194 height 13
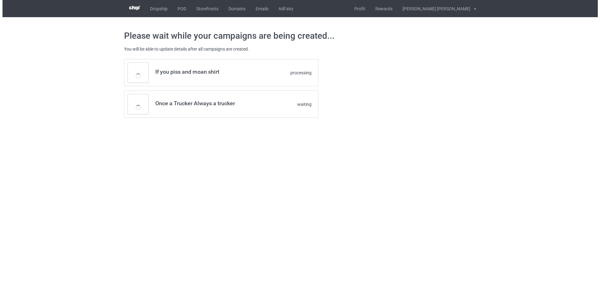
scroll to position [0, 0]
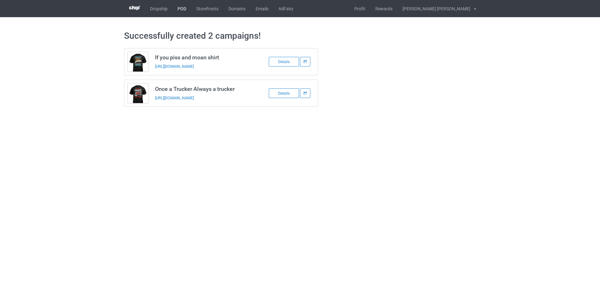
click at [181, 9] on link "POD" at bounding box center [181, 8] width 19 height 17
